Goal: Information Seeking & Learning: Learn about a topic

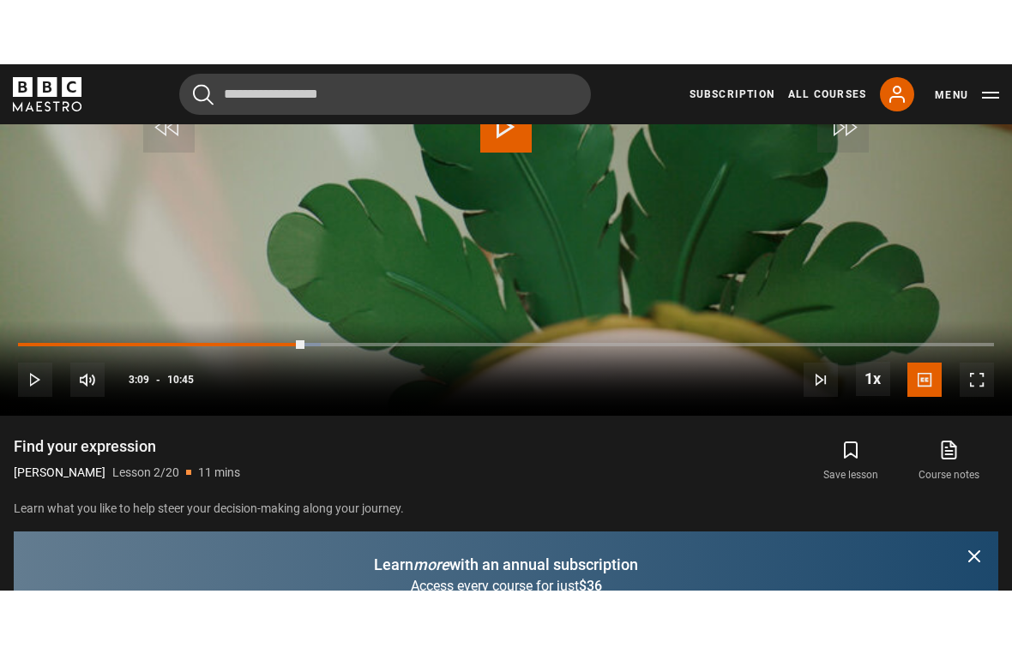
scroll to position [21, 0]
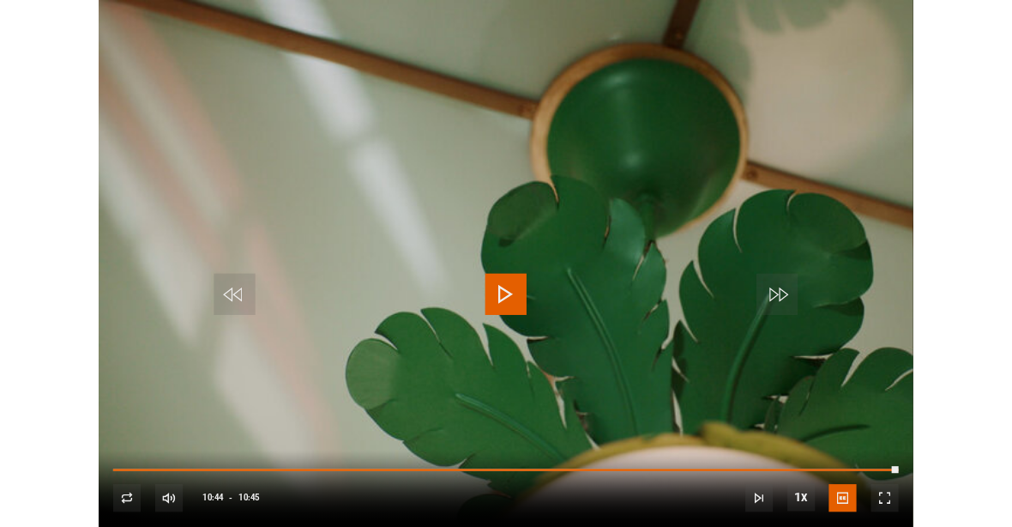
scroll to position [796, 0]
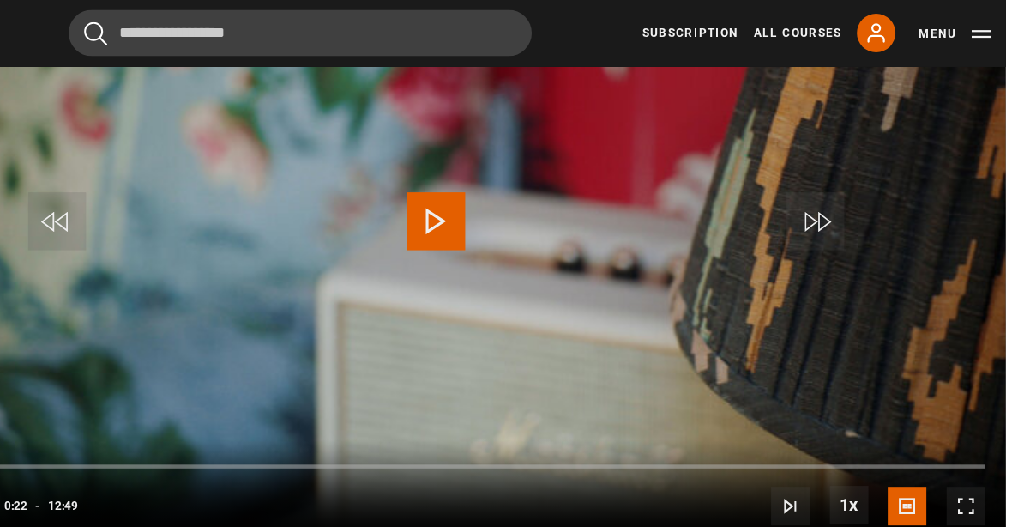
scroll to position [900, 0]
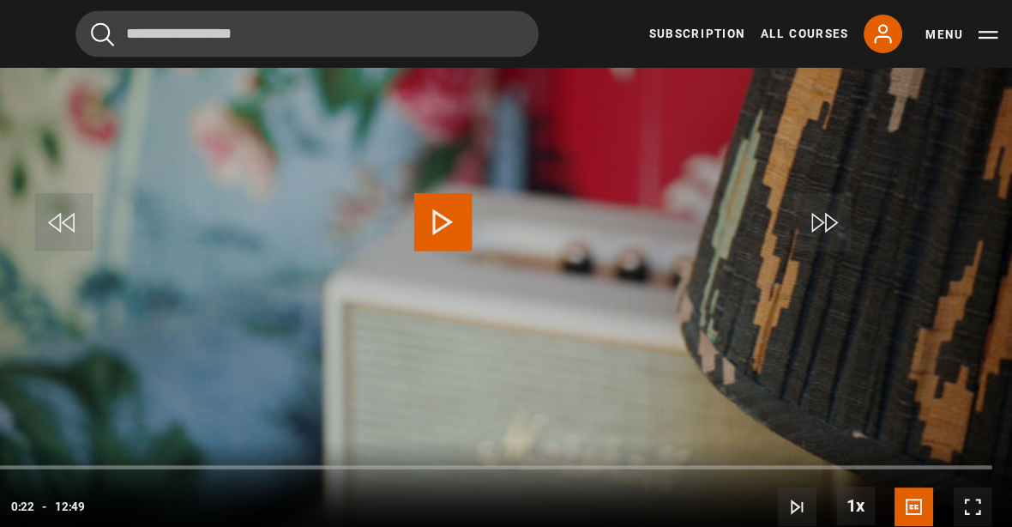
click at [960, 449] on span "Video Player" at bounding box center [977, 450] width 34 height 34
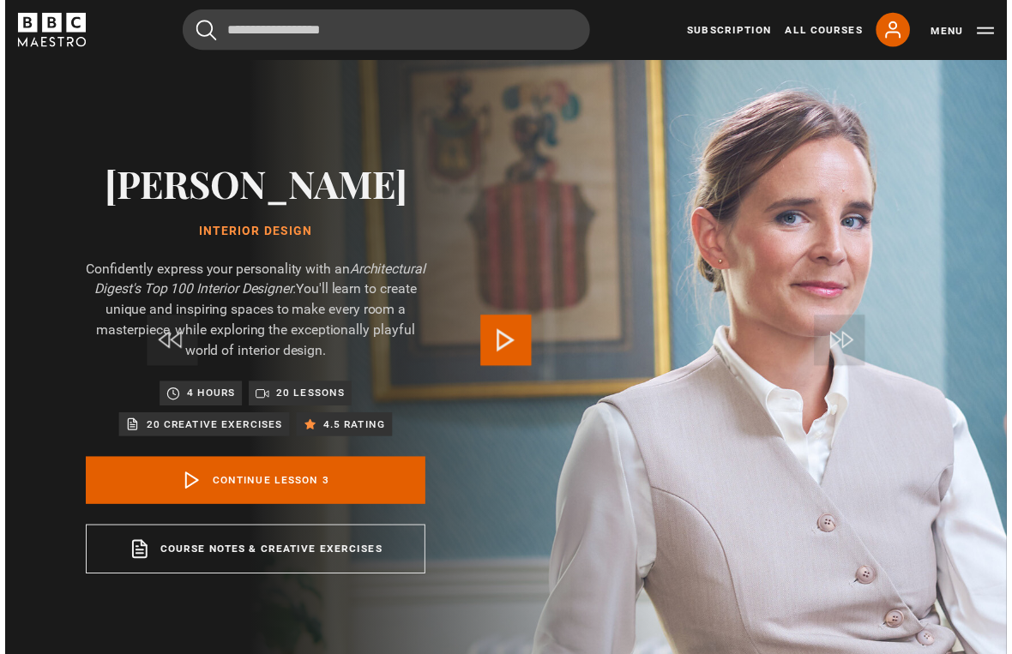
scroll to position [21, 0]
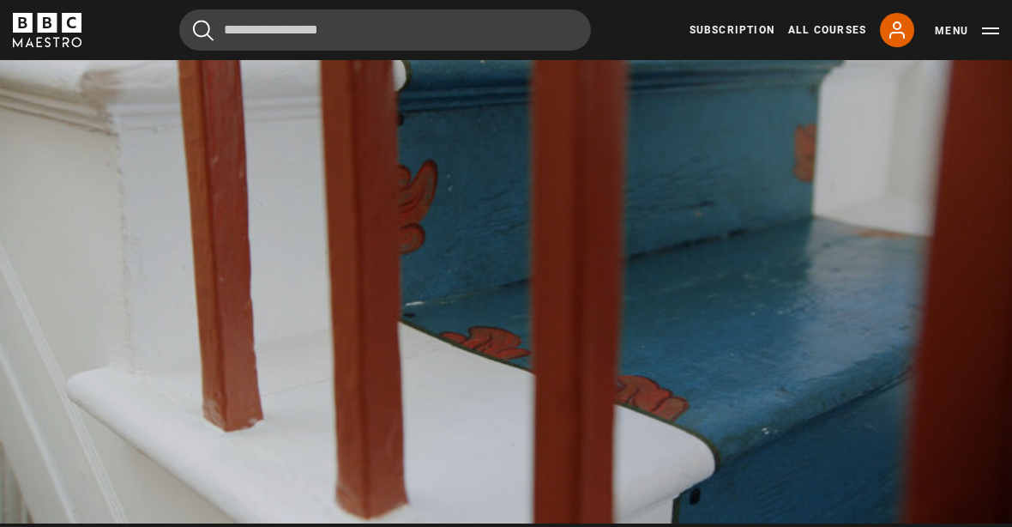
scroll to position [864, 0]
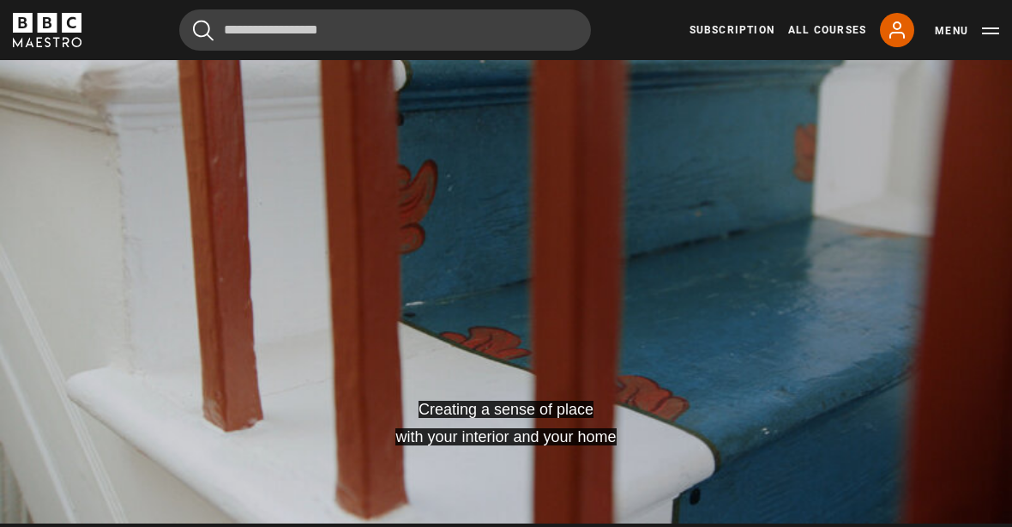
click at [985, 521] on div "10s Skip Back 10 seconds Pause 10s Skip Forward 10 seconds Loaded : 4.24% Pause…" at bounding box center [506, 475] width 1012 height 95
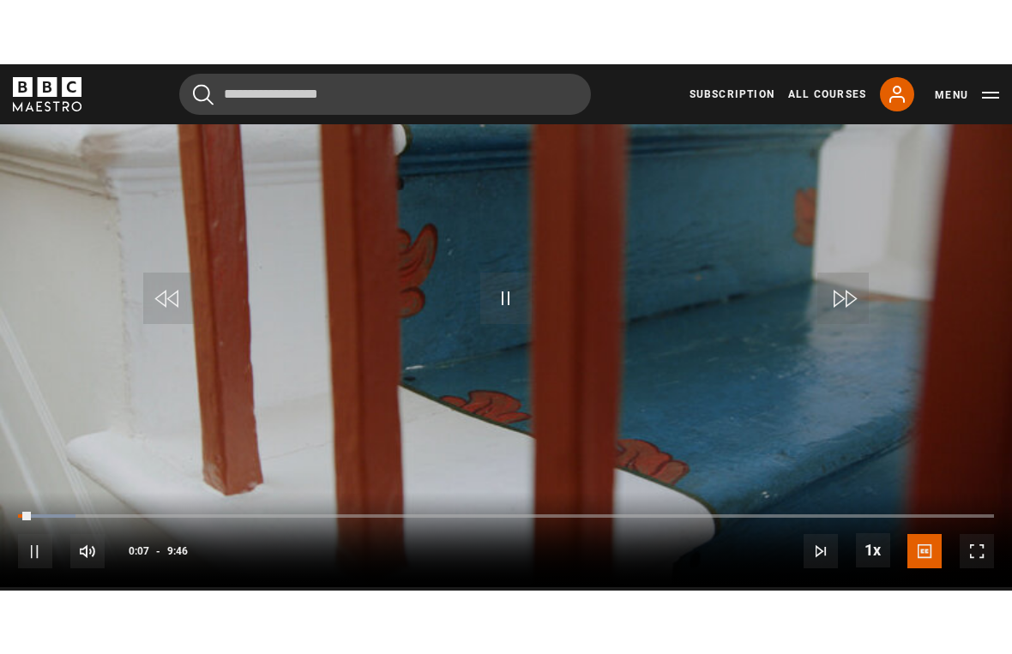
scroll to position [21, 0]
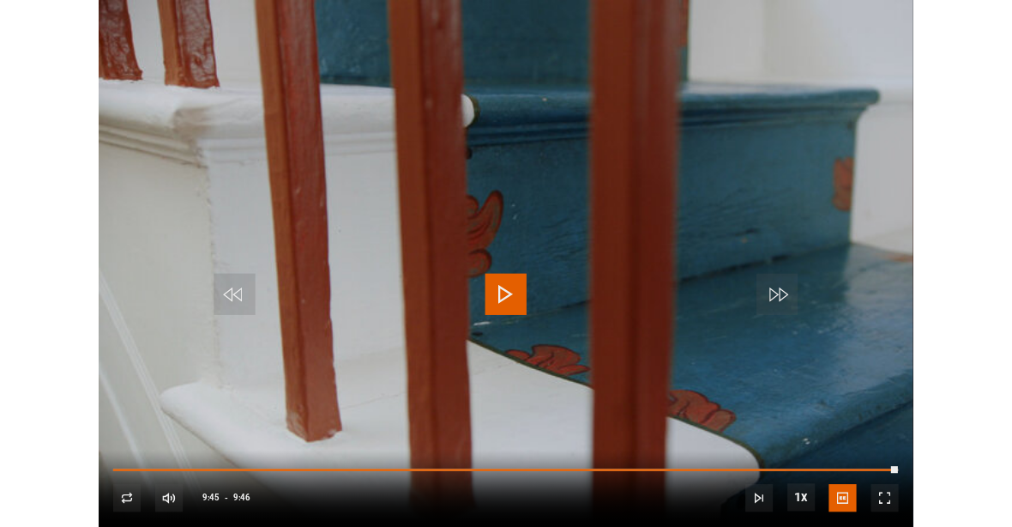
scroll to position [796, 0]
